Goal: Information Seeking & Learning: Learn about a topic

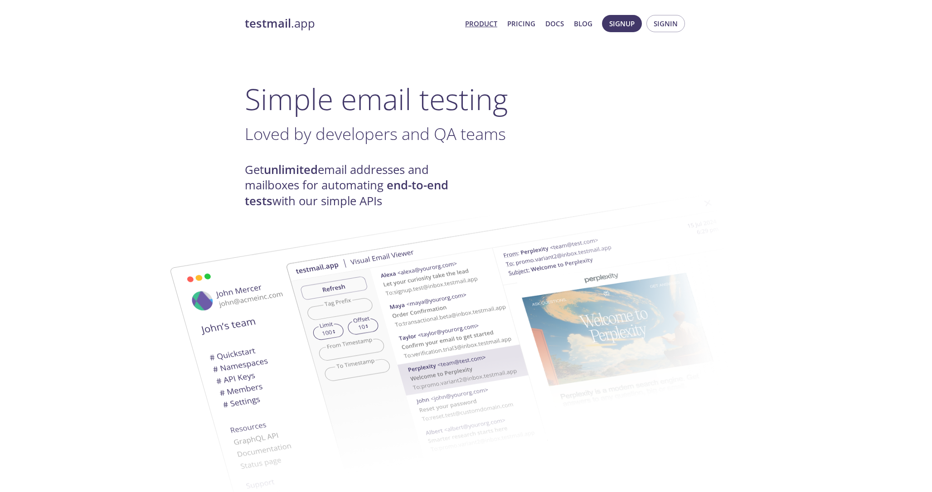
click at [483, 24] on link "Product" at bounding box center [481, 24] width 32 height 12
click at [518, 25] on link "Pricing" at bounding box center [521, 24] width 28 height 12
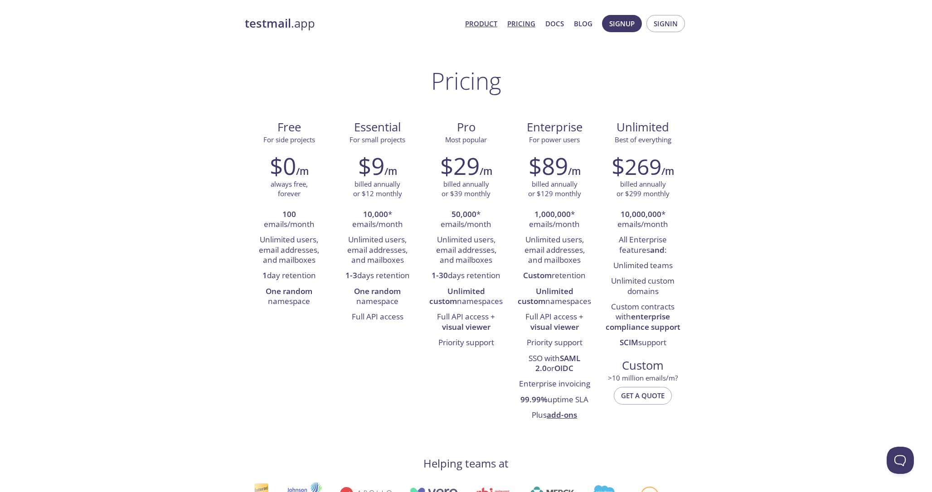
click at [485, 20] on link "Product" at bounding box center [481, 24] width 32 height 12
